Goal: Navigation & Orientation: Find specific page/section

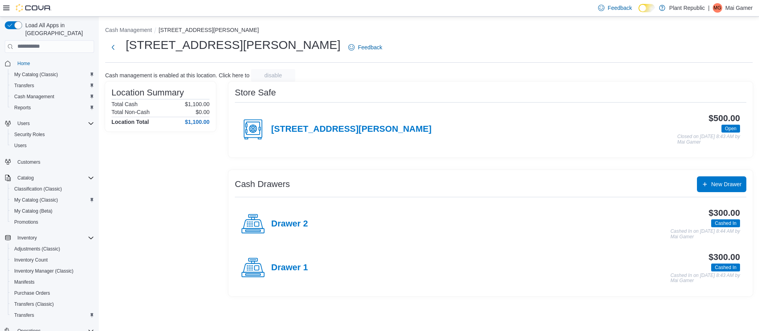
click at [400, 7] on p "Mai Gamer" at bounding box center [738, 7] width 27 height 9
click at [400, 78] on span "Sign Out" at bounding box center [701, 76] width 21 height 8
